Goal: Find contact information: Find contact information

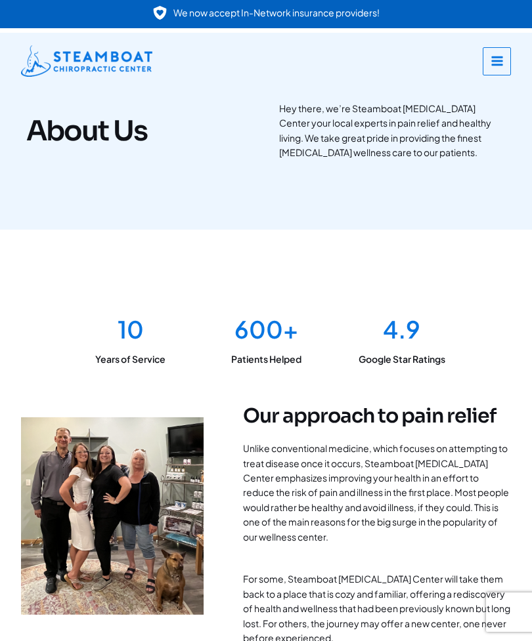
click at [492, 62] on icon "button" at bounding box center [496, 60] width 13 height 13
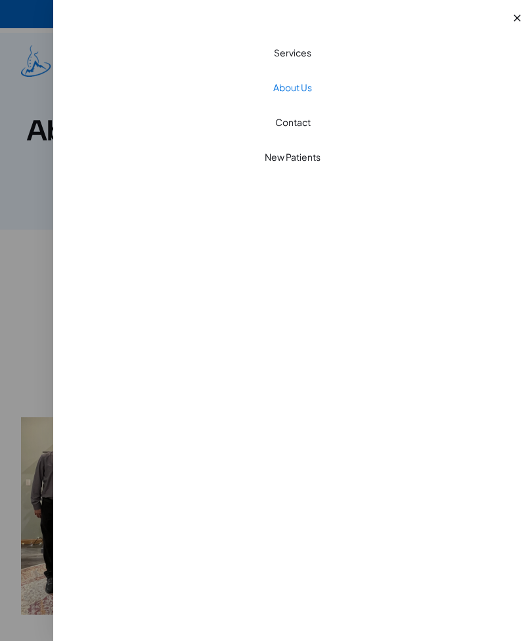
click at [299, 129] on link "Contact" at bounding box center [292, 122] width 478 height 35
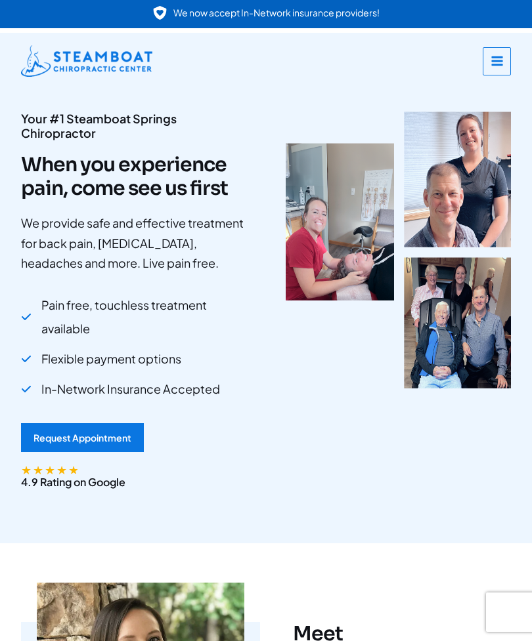
click at [496, 57] on icon "button" at bounding box center [496, 60] width 11 height 9
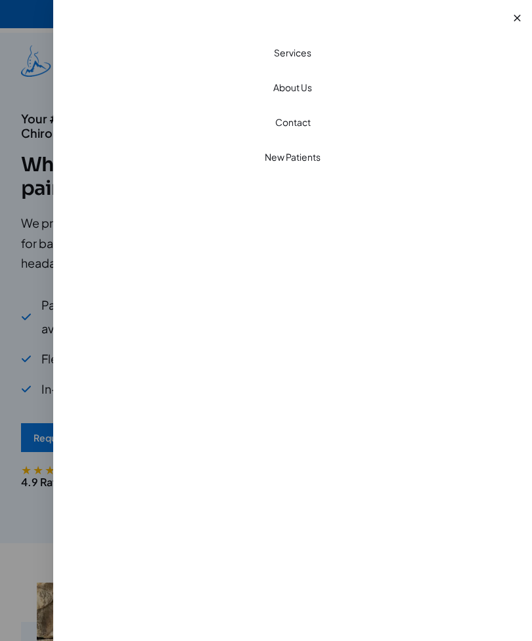
click at [307, 123] on link "Contact" at bounding box center [292, 122] width 478 height 35
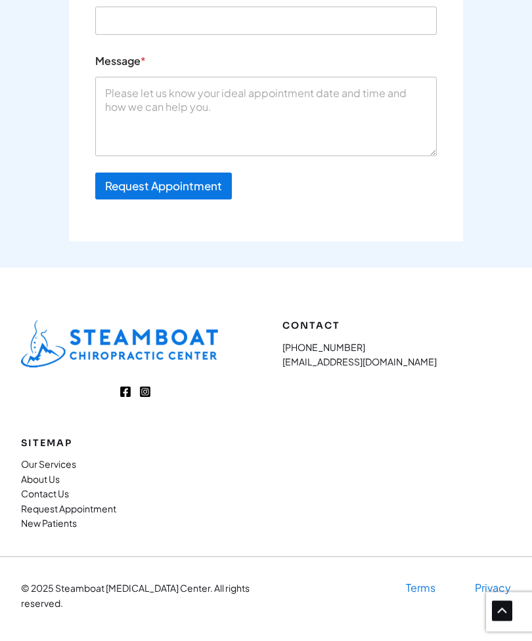
scroll to position [4982, 0]
click at [398, 517] on div "Contact [PHONE_NUMBER] [EMAIL_ADDRESS][DOMAIN_NAME] Sitemap Our Services About …" at bounding box center [266, 429] width 490 height 217
click at [463, 477] on div "Contact [PHONE_NUMBER] [EMAIL_ADDRESS][DOMAIN_NAME] Sitemap Our Services About …" at bounding box center [266, 429] width 490 height 217
click at [431, 477] on div "Contact [PHONE_NUMBER] [EMAIL_ADDRESS][DOMAIN_NAME] Sitemap Our Services About …" at bounding box center [266, 429] width 490 height 217
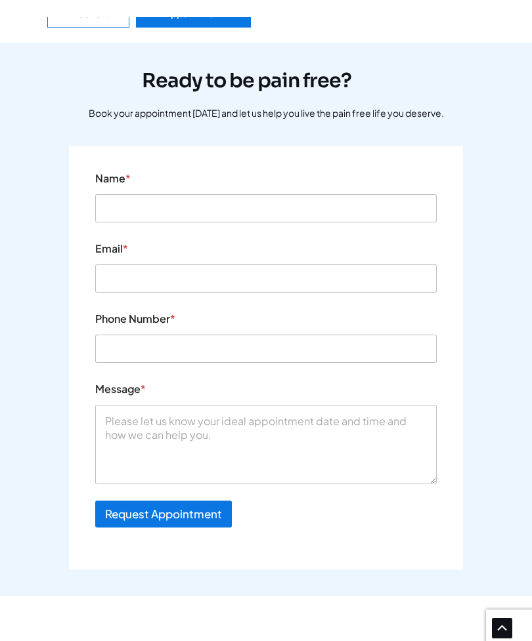
scroll to position [4464, 0]
